Goal: Transaction & Acquisition: Purchase product/service

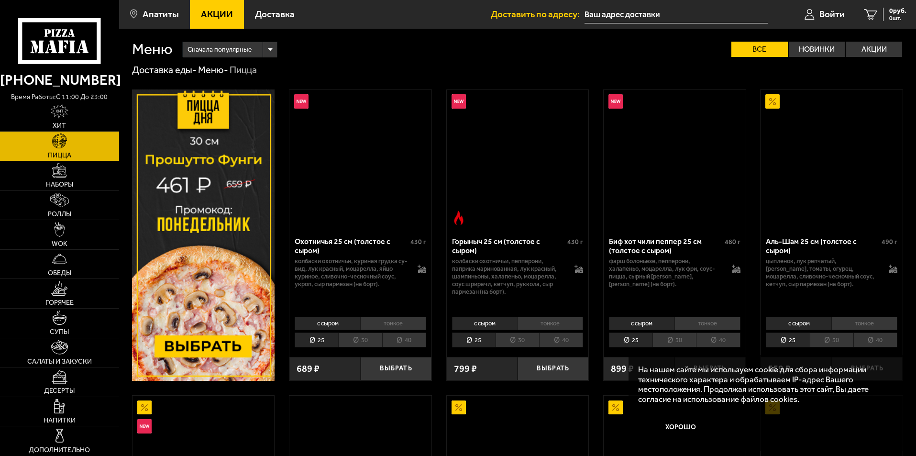
scroll to position [1674, 0]
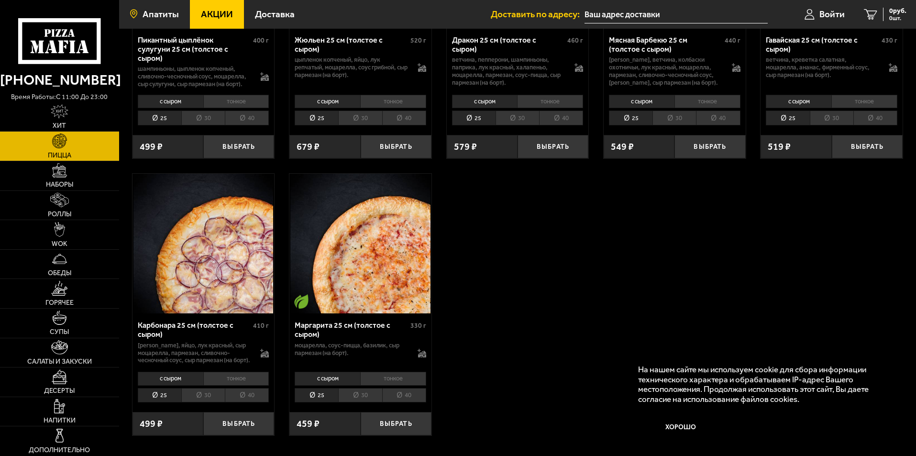
click at [170, 11] on span "Апатиты" at bounding box center [161, 14] width 36 height 9
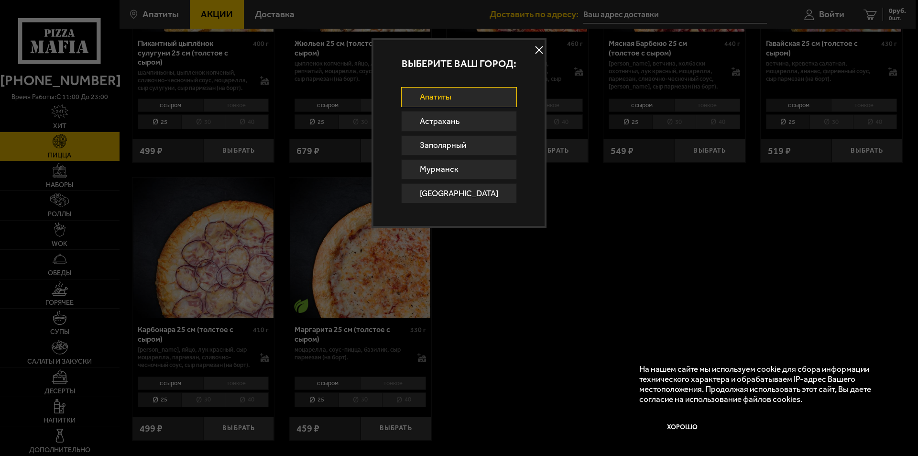
click at [633, 292] on div at bounding box center [459, 228] width 918 height 456
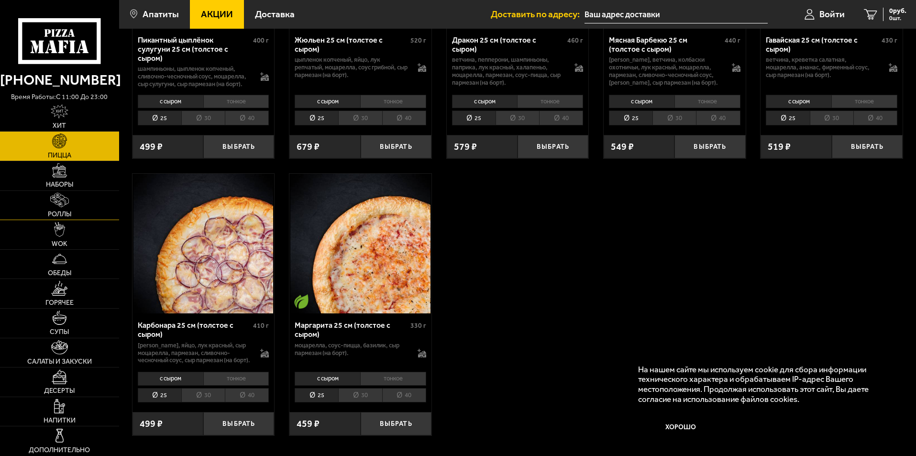
click at [63, 200] on img at bounding box center [59, 200] width 19 height 14
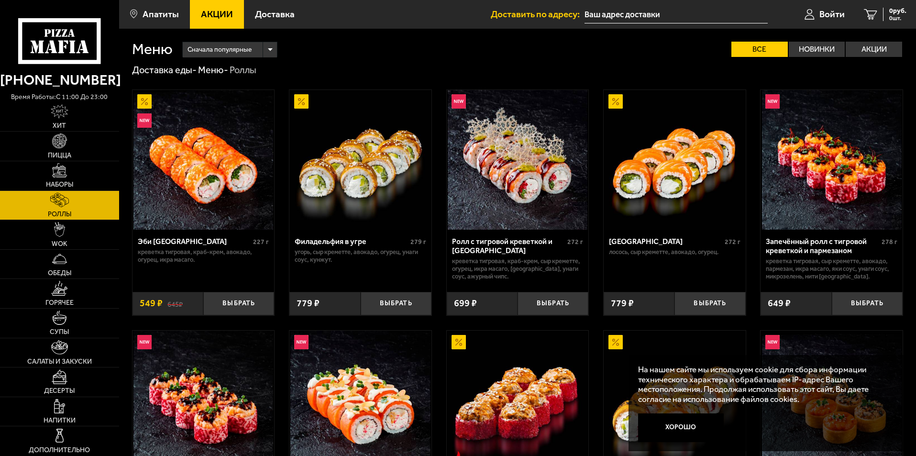
click at [668, 175] on img at bounding box center [674, 160] width 140 height 140
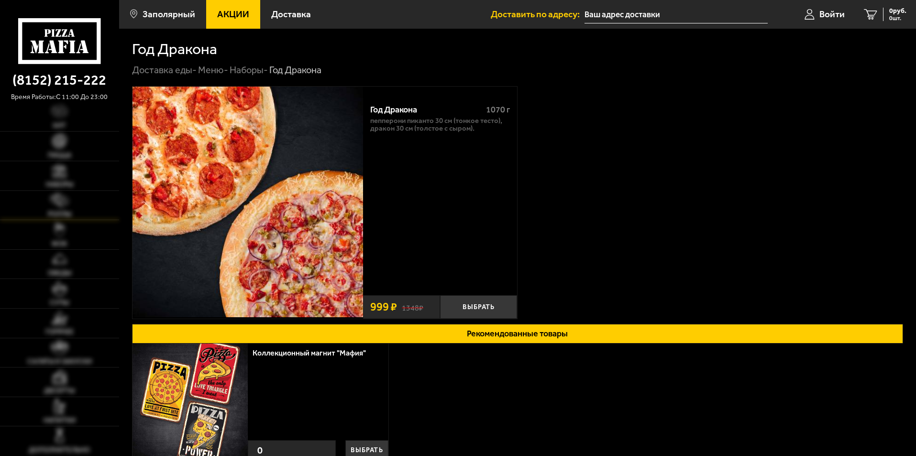
click at [62, 194] on img at bounding box center [59, 200] width 19 height 14
click at [58, 206] on img at bounding box center [59, 200] width 19 height 14
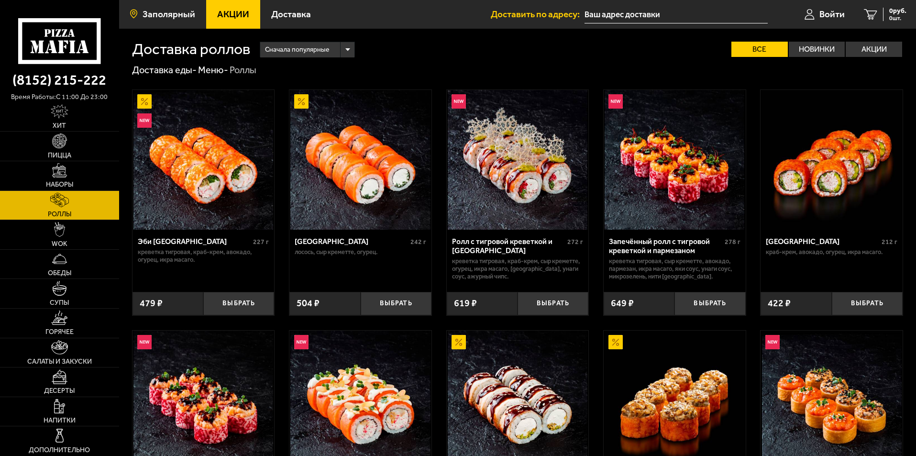
click at [175, 10] on span "Заполярный" at bounding box center [169, 14] width 53 height 9
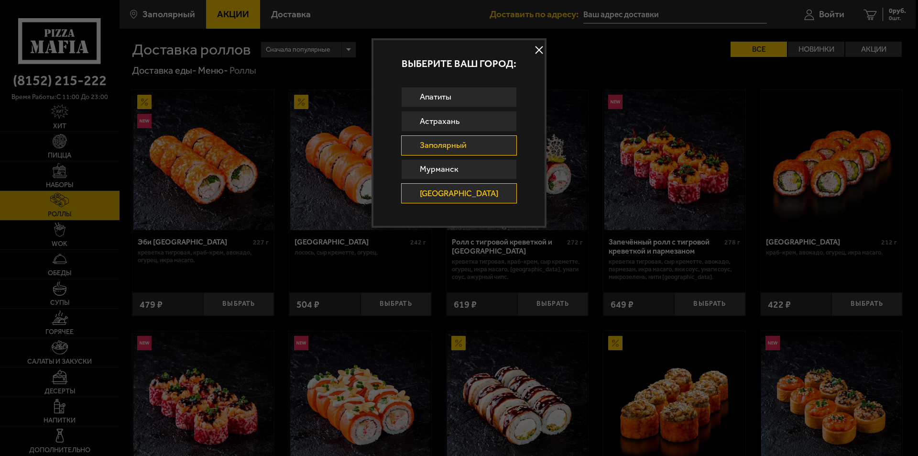
click at [461, 187] on link "[GEOGRAPHIC_DATA]" at bounding box center [459, 193] width 116 height 20
